Goal: Information Seeking & Learning: Learn about a topic

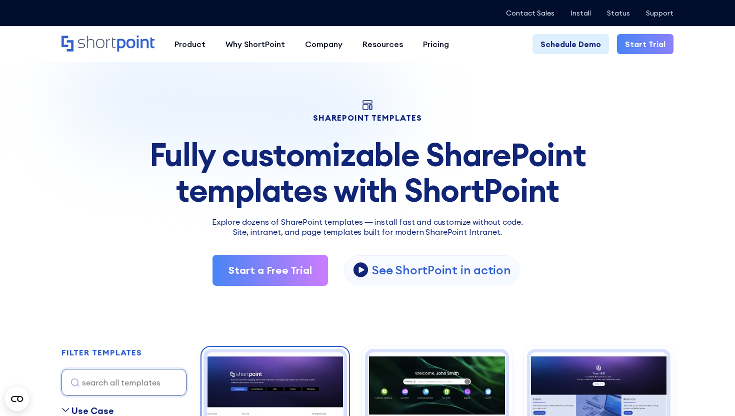
click at [273, 362] on img at bounding box center [275, 403] width 137 height 103
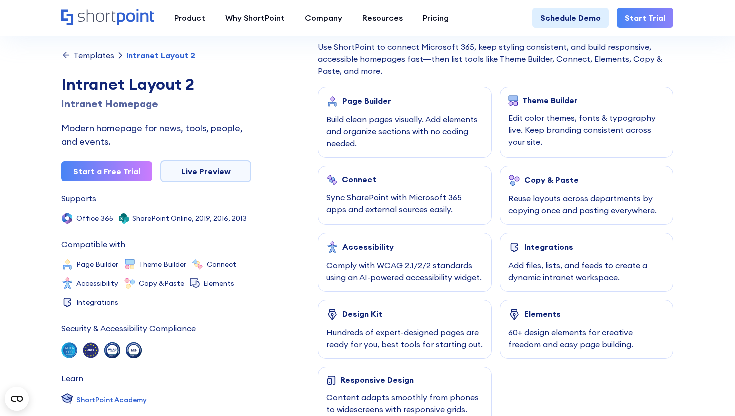
scroll to position [446, 0]
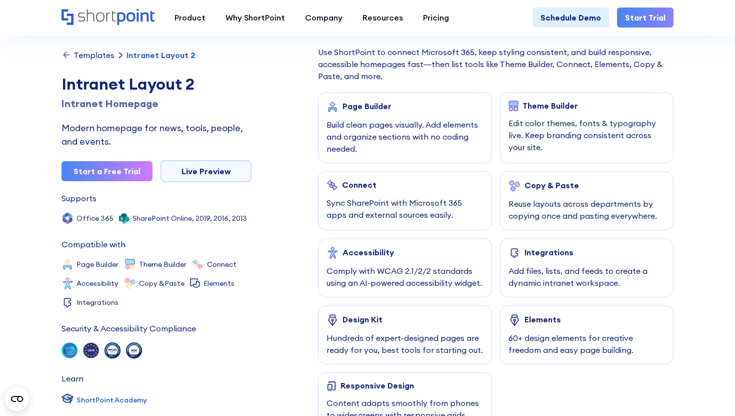
click at [368, 108] on div "Page Builder" at bounding box center [367, 106] width 49 height 9
copy div "Page Builder"
click at [98, 54] on div "Templates" at bounding box center [94, 55] width 41 height 8
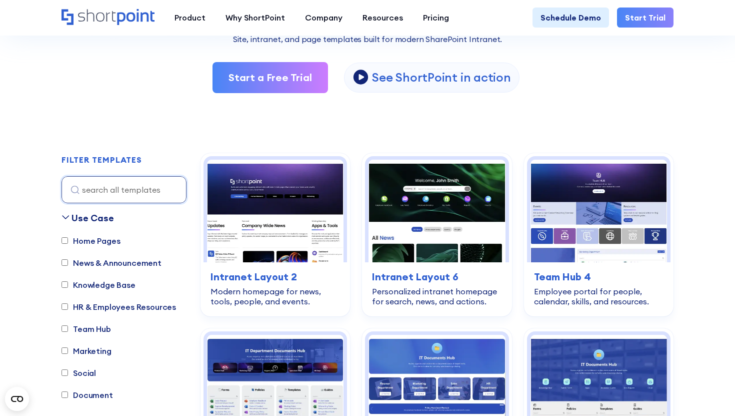
scroll to position [231, 0]
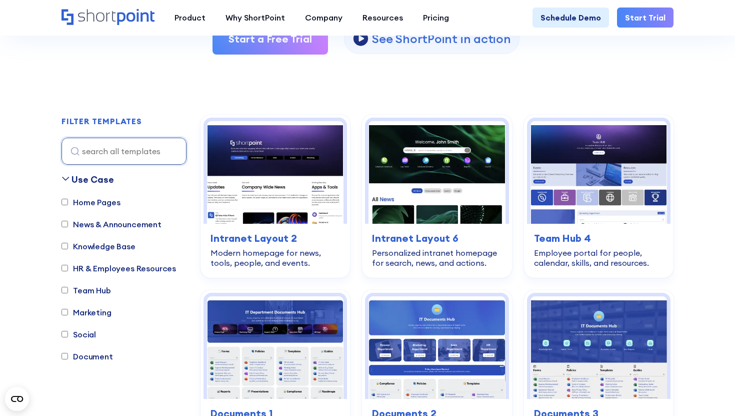
click at [94, 354] on label "Document" at bounding box center [88, 356] width 52 height 12
click at [68, 354] on input "Document" at bounding box center [65, 356] width 7 height 7
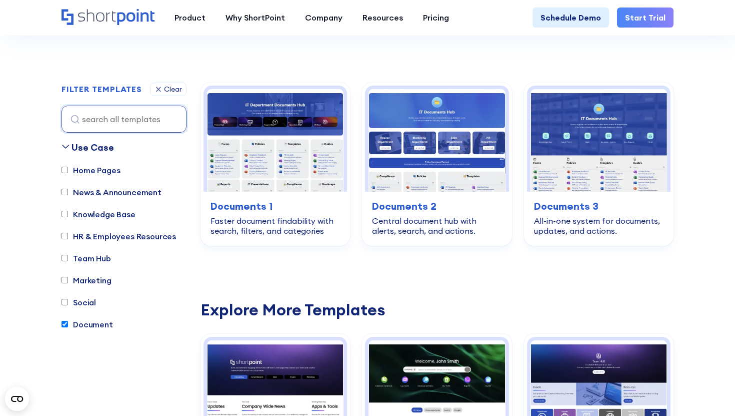
scroll to position [295, 0]
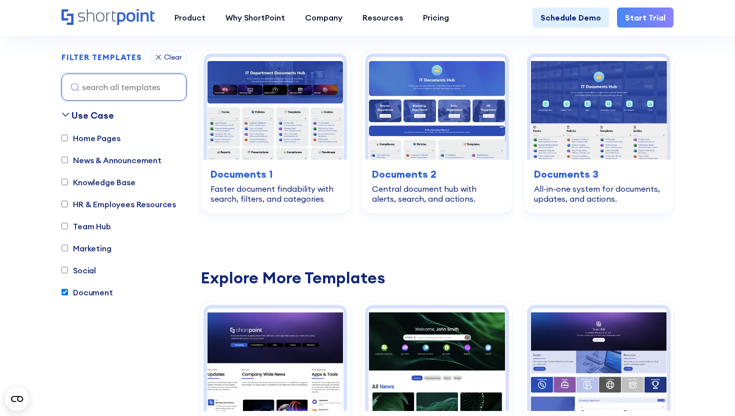
click at [85, 292] on label "Document" at bounding box center [88, 292] width 52 height 12
click at [68, 292] on input "Document" at bounding box center [65, 292] width 7 height 7
checkbox input "false"
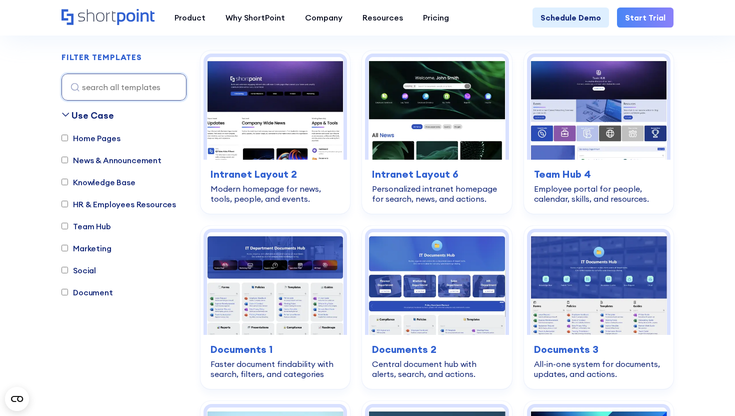
click at [107, 160] on label "News & Announcement" at bounding box center [112, 160] width 100 height 12
click at [68, 160] on input "News & Announcement" at bounding box center [65, 160] width 7 height 7
checkbox input "true"
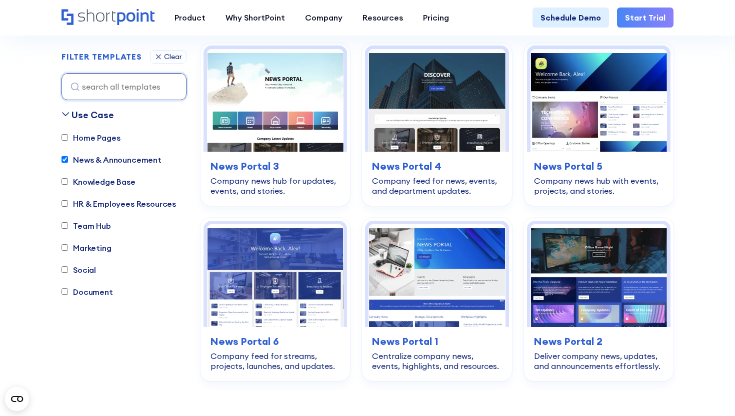
scroll to position [313, 0]
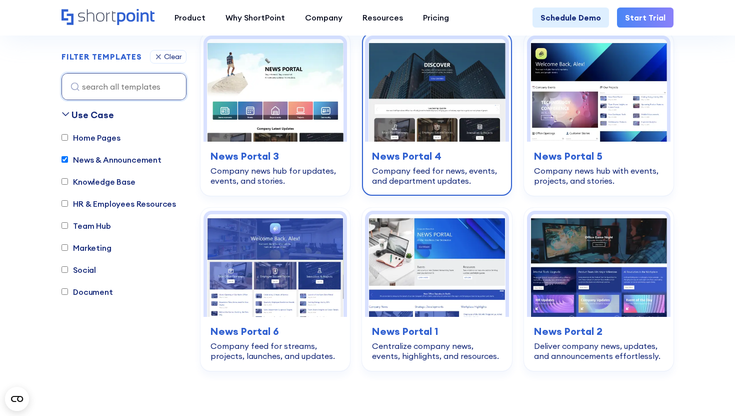
click at [451, 139] on img at bounding box center [437, 90] width 137 height 103
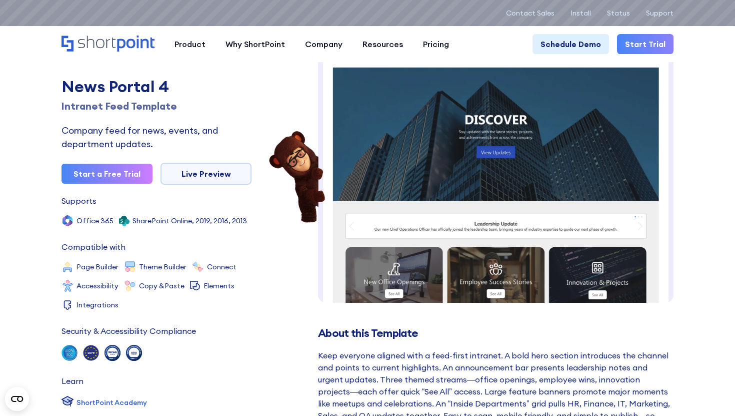
click at [129, 88] on div "News Portal 4" at bounding box center [157, 87] width 190 height 24
copy div "News Portal 4"
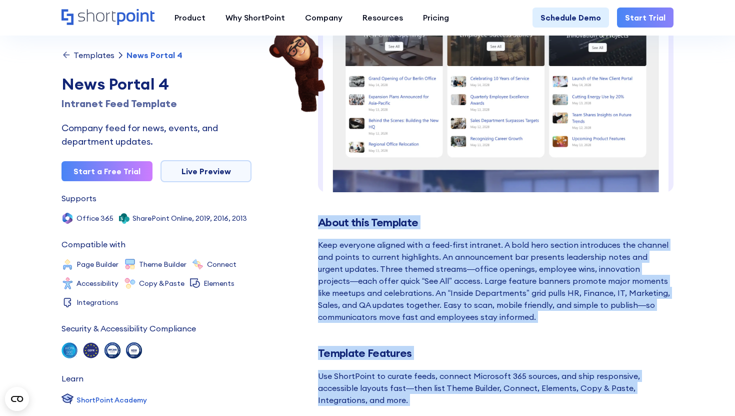
scroll to position [147, 0]
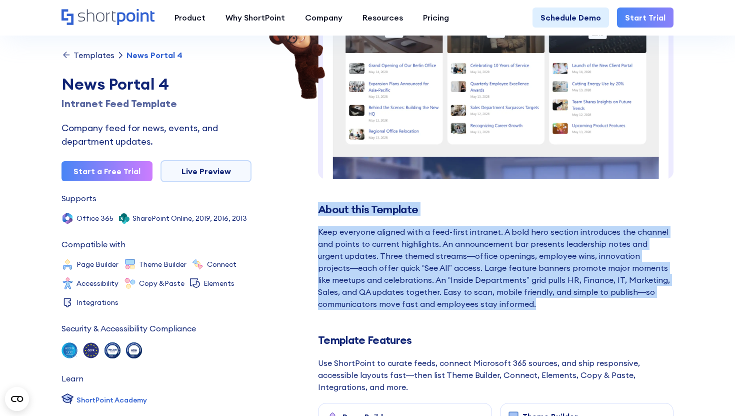
drag, startPoint x: 318, startPoint y: 338, endPoint x: 480, endPoint y: 313, distance: 164.1
copy div "About this Template Keep everyone aligned with a feed-first intranet. A bold he…"
